Goal: Information Seeking & Learning: Learn about a topic

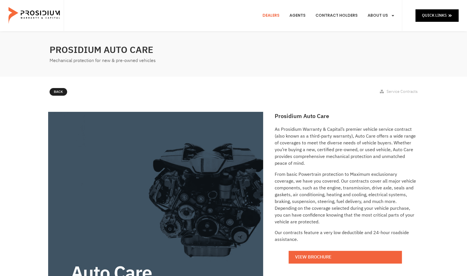
click at [275, 15] on link "Dealers" at bounding box center [270, 15] width 25 height 21
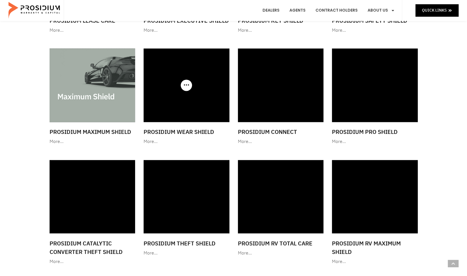
scroll to position [509, 0]
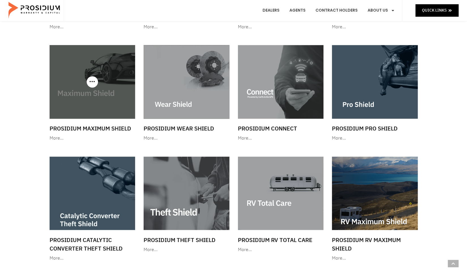
click at [108, 103] on img at bounding box center [93, 81] width 86 height 73
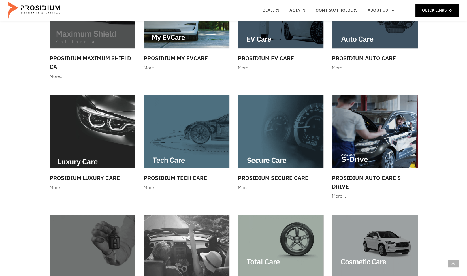
scroll to position [113, 0]
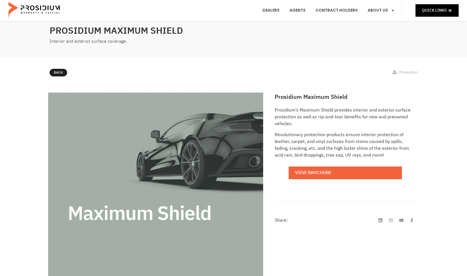
scroll to position [28, 0]
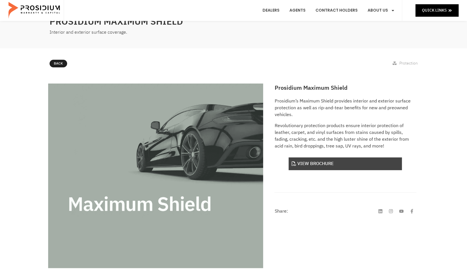
click at [319, 164] on link "View Brochure" at bounding box center [344, 163] width 113 height 13
